Goal: Find specific page/section: Find specific page/section

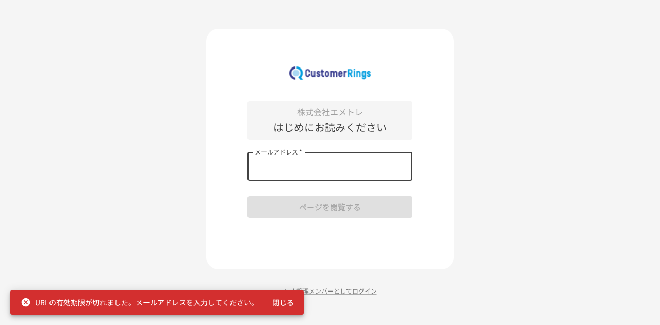
click at [349, 167] on input "メールアドレス   *" at bounding box center [329, 166] width 165 height 29
type input "**********"
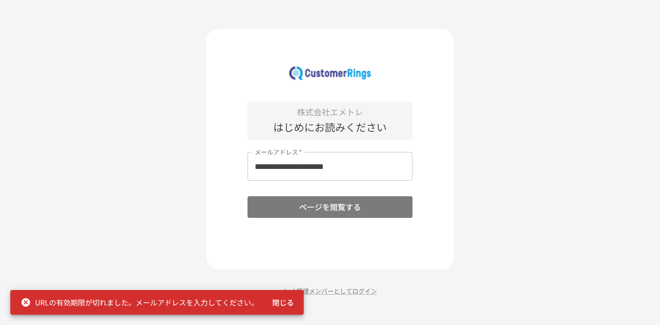
click at [344, 209] on button "ページを閲覧する" at bounding box center [329, 207] width 165 height 22
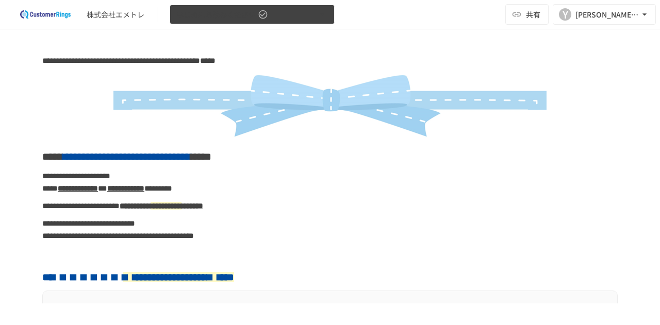
click at [265, 12] on icon "button" at bounding box center [263, 14] width 9 height 9
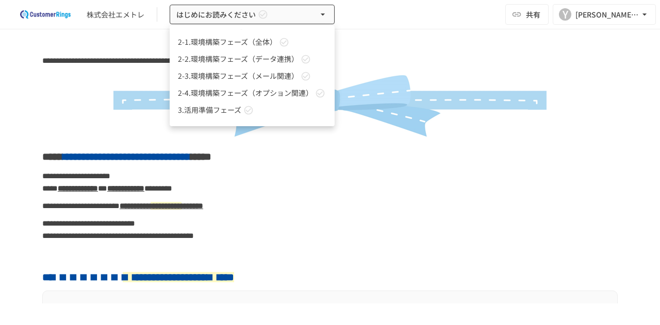
scroll to position [45, 0]
click at [270, 99] on link "3.活用準備フェーズ" at bounding box center [252, 94] width 165 height 17
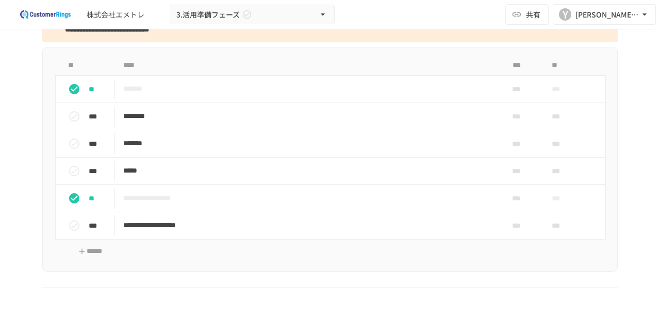
scroll to position [507, 0]
